Goal: Check status

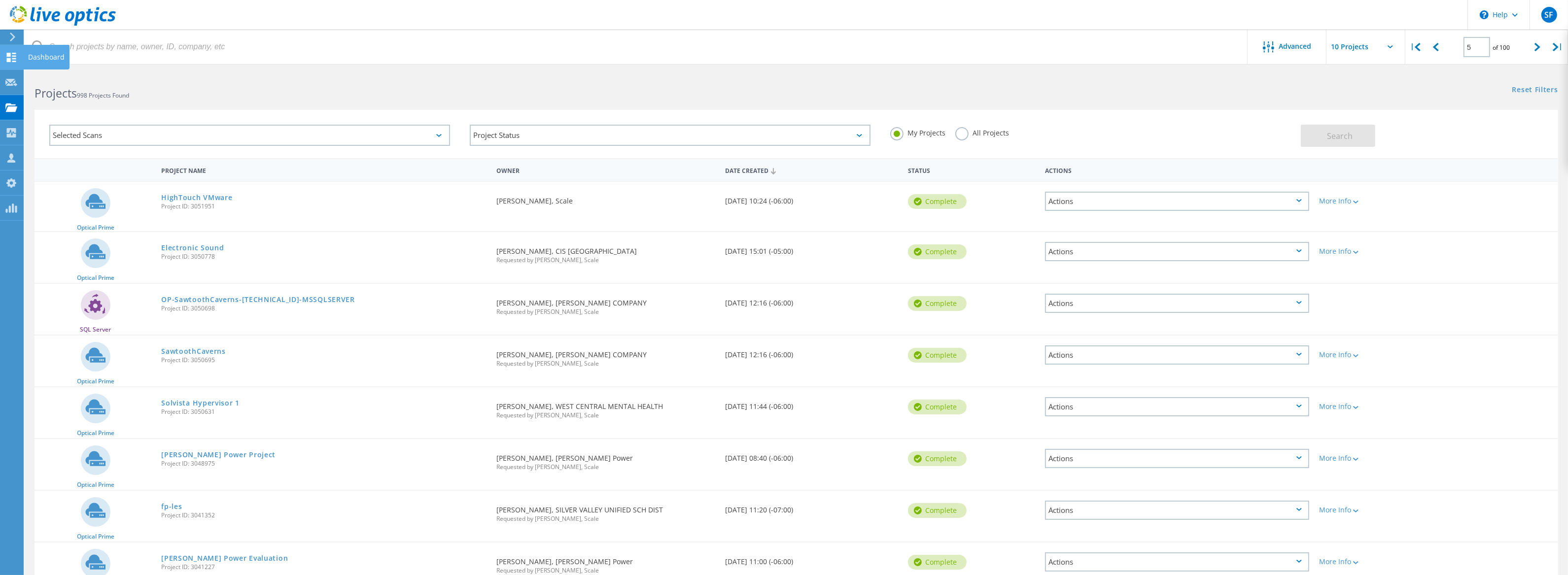
click at [10, 56] on use at bounding box center [11, 57] width 10 height 10
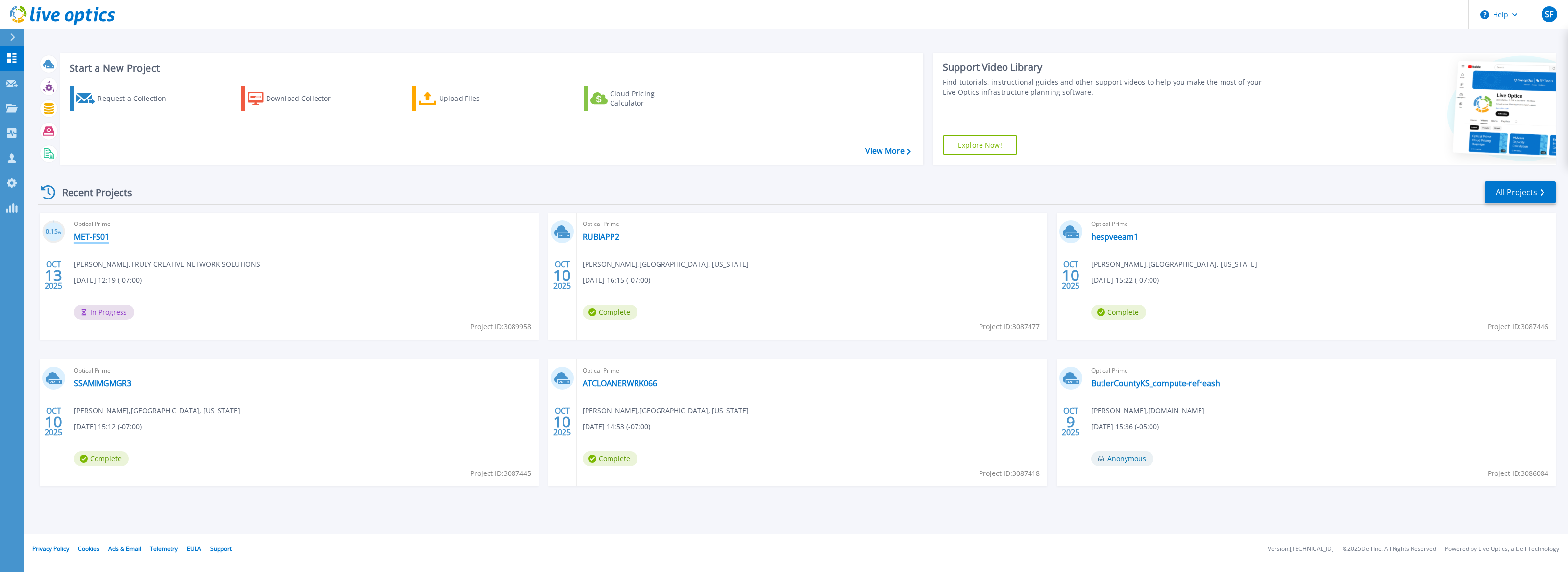
click at [82, 239] on link "MET-FS01" at bounding box center [92, 236] width 35 height 10
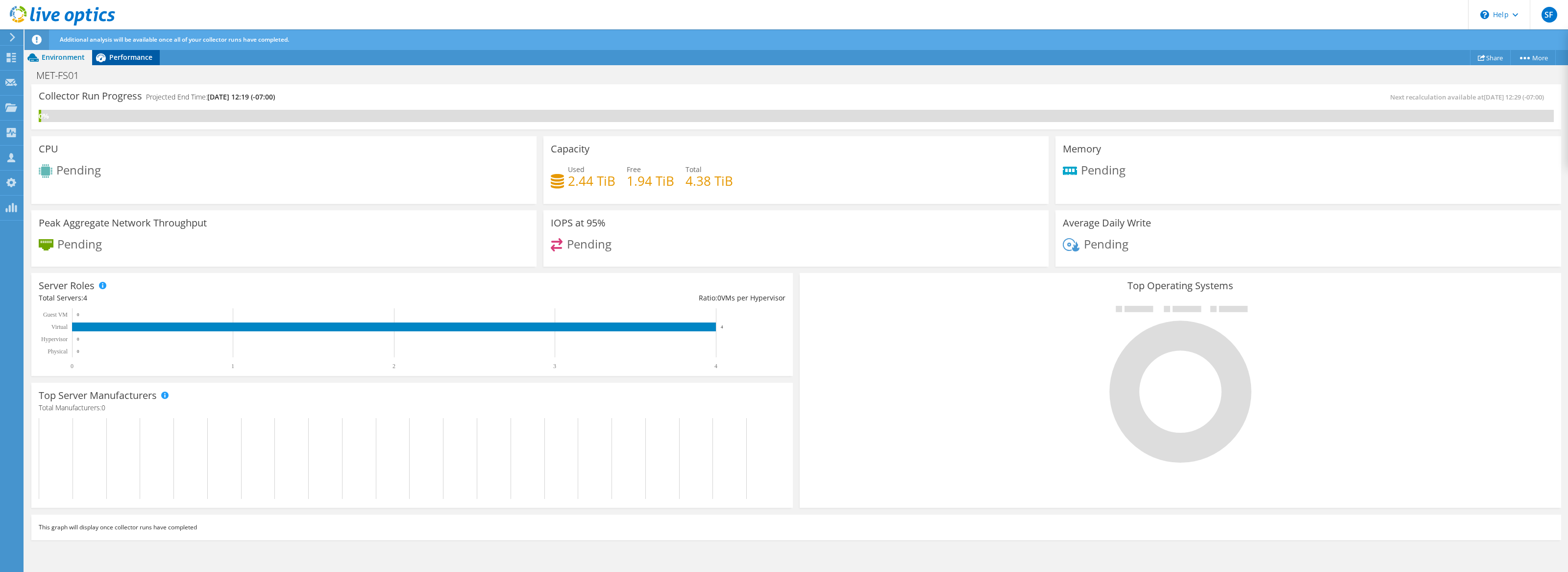
click at [131, 60] on span "Performance" at bounding box center [130, 57] width 43 height 10
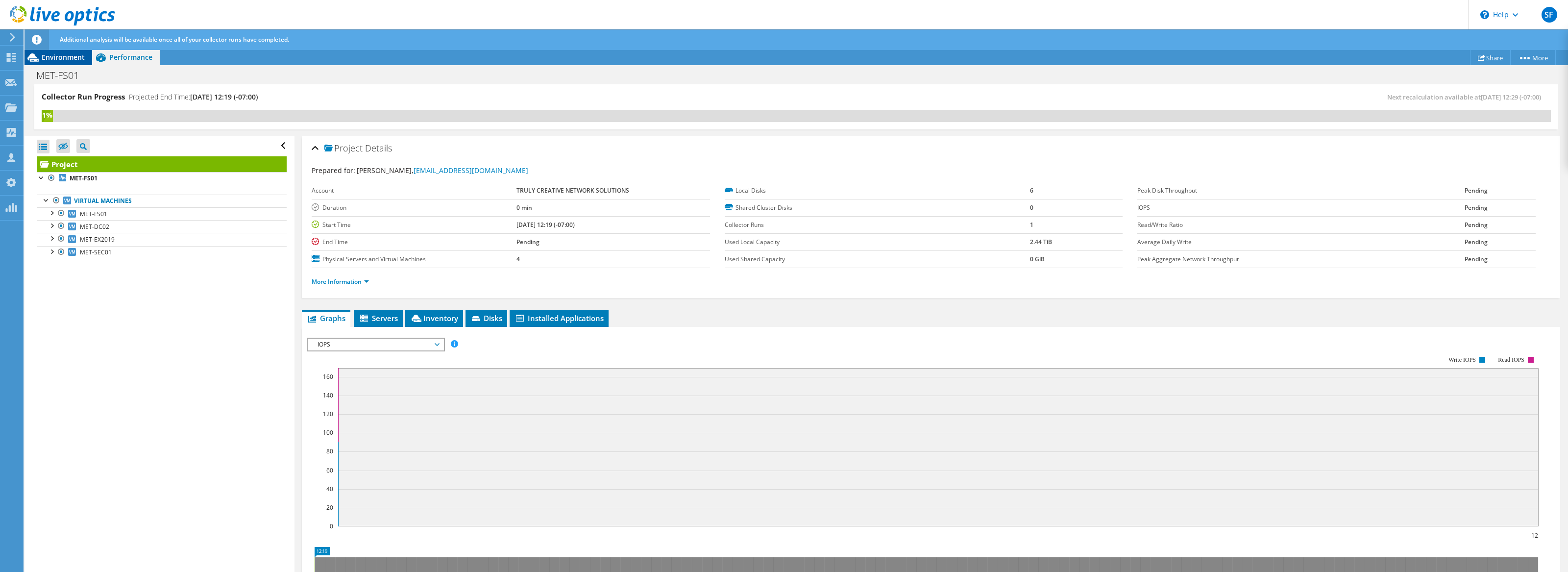
click at [69, 60] on span "Environment" at bounding box center [63, 57] width 43 height 10
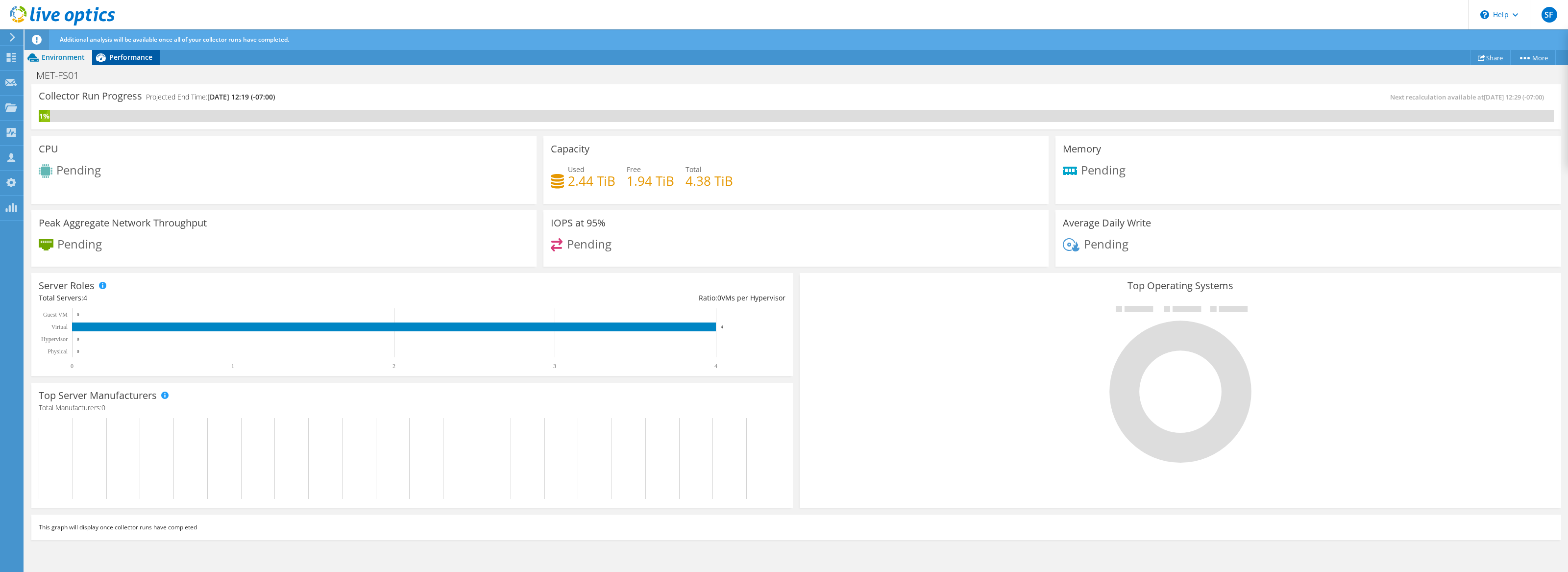
click at [107, 56] on icon at bounding box center [100, 57] width 17 height 17
